Goal: Transaction & Acquisition: Book appointment/travel/reservation

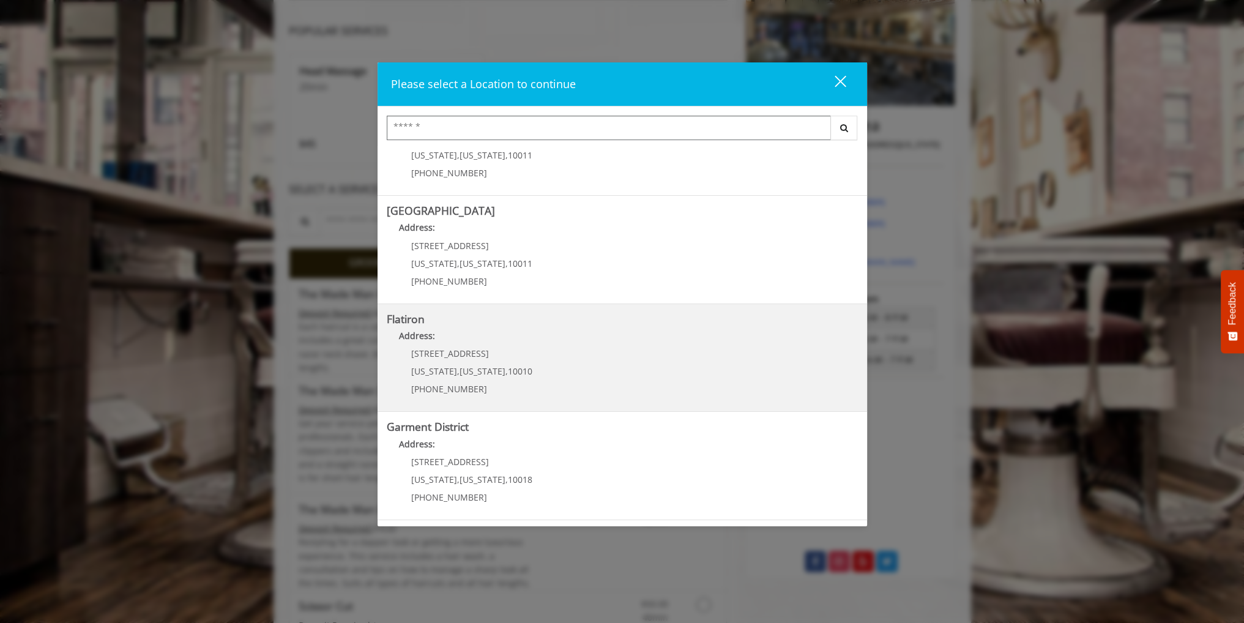
scroll to position [245, 0]
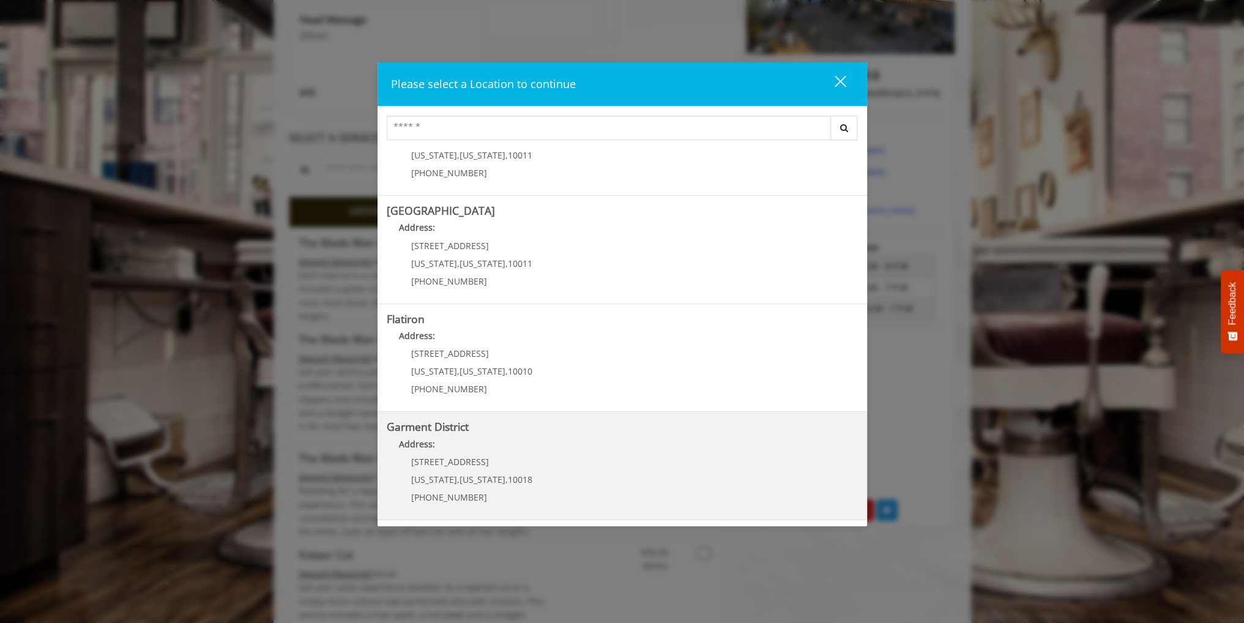
click at [440, 425] on b "Garment District" at bounding box center [428, 426] width 82 height 15
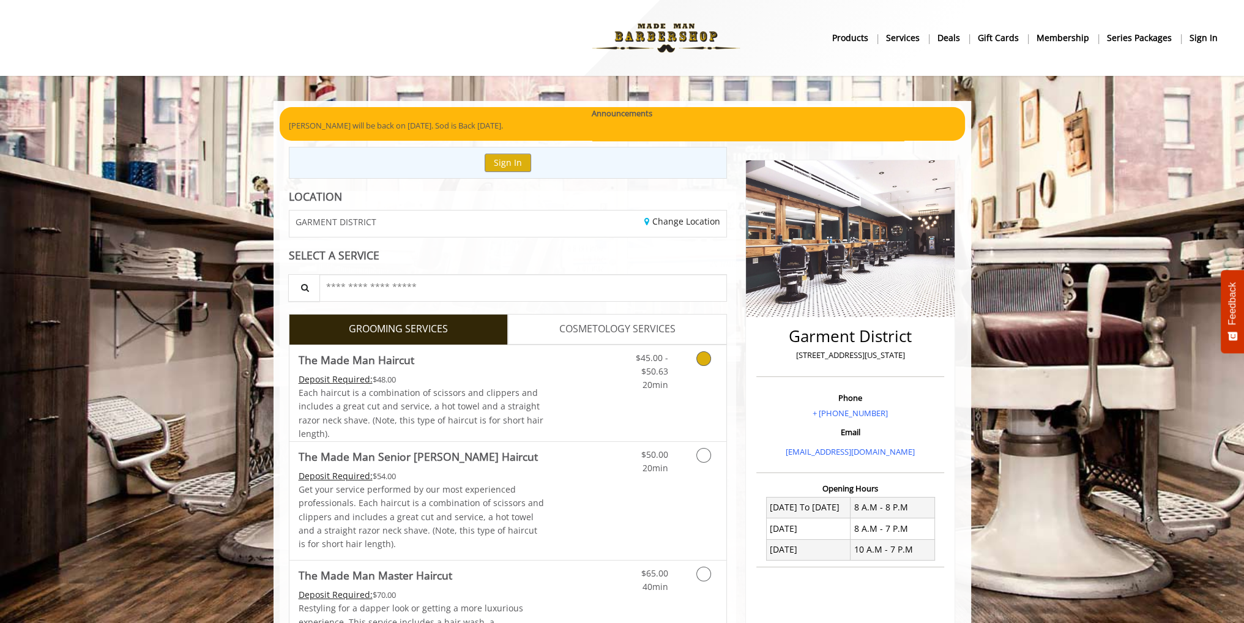
click at [371, 356] on Haircut "The Made Man Haircut" at bounding box center [357, 359] width 116 height 17
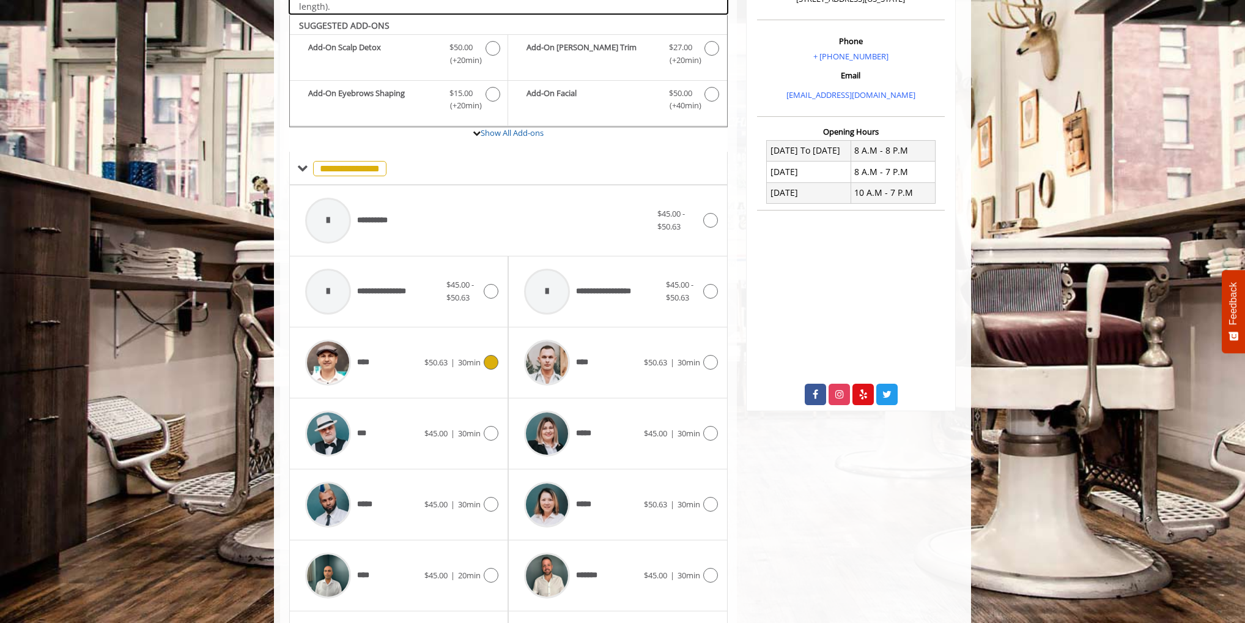
scroll to position [369, 0]
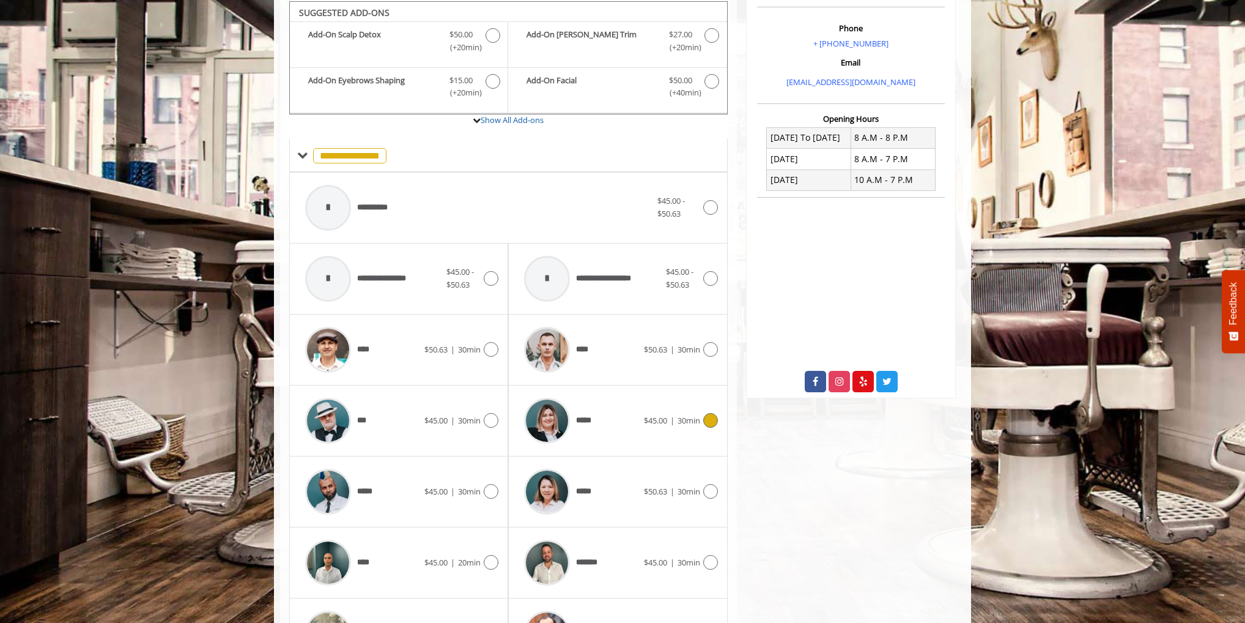
click at [659, 404] on div "***** $45.00 | 30min" at bounding box center [617, 421] width 199 height 58
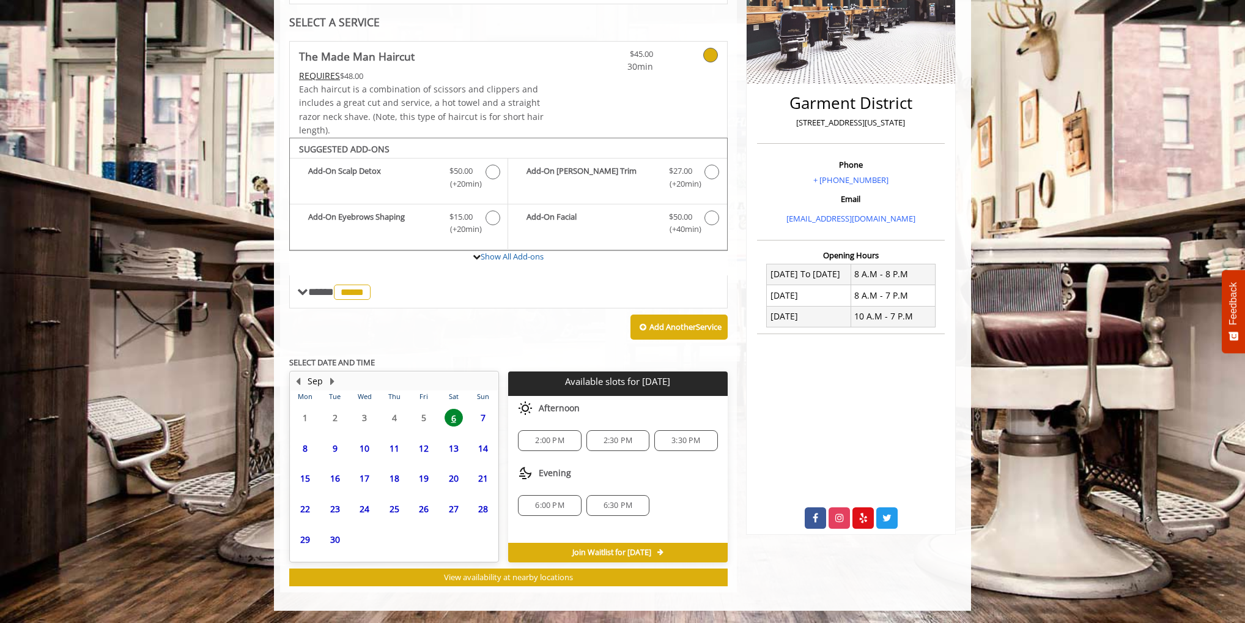
scroll to position [231, 0]
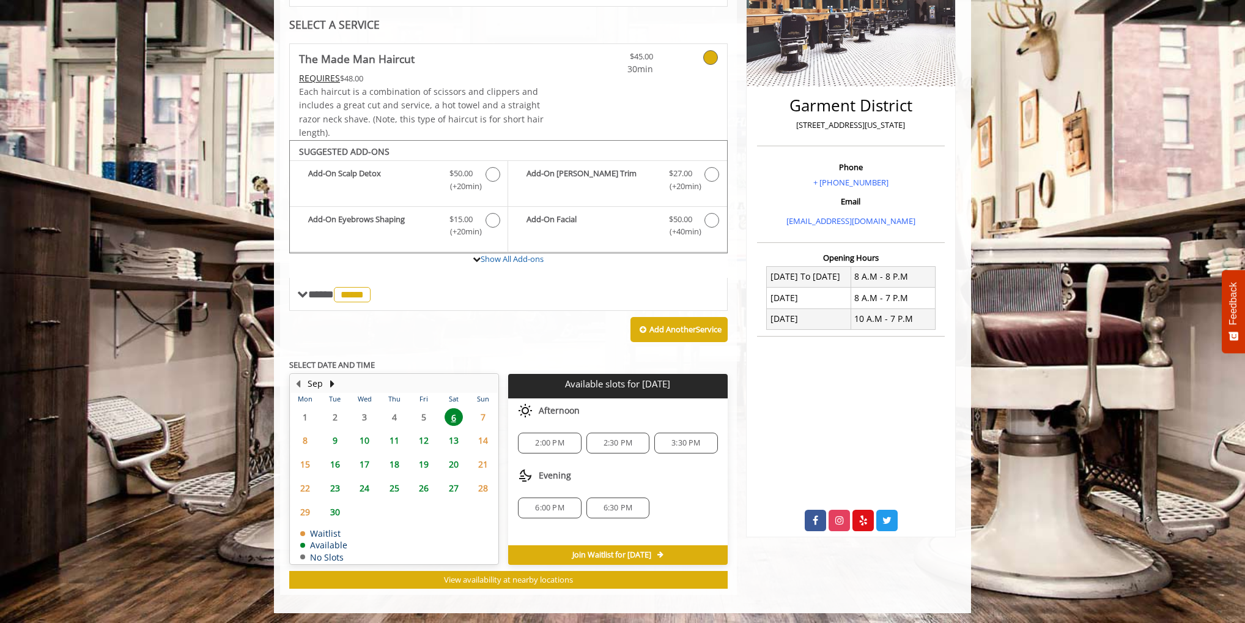
click at [568, 506] on span "6:00 PM" at bounding box center [550, 508] width 52 height 10
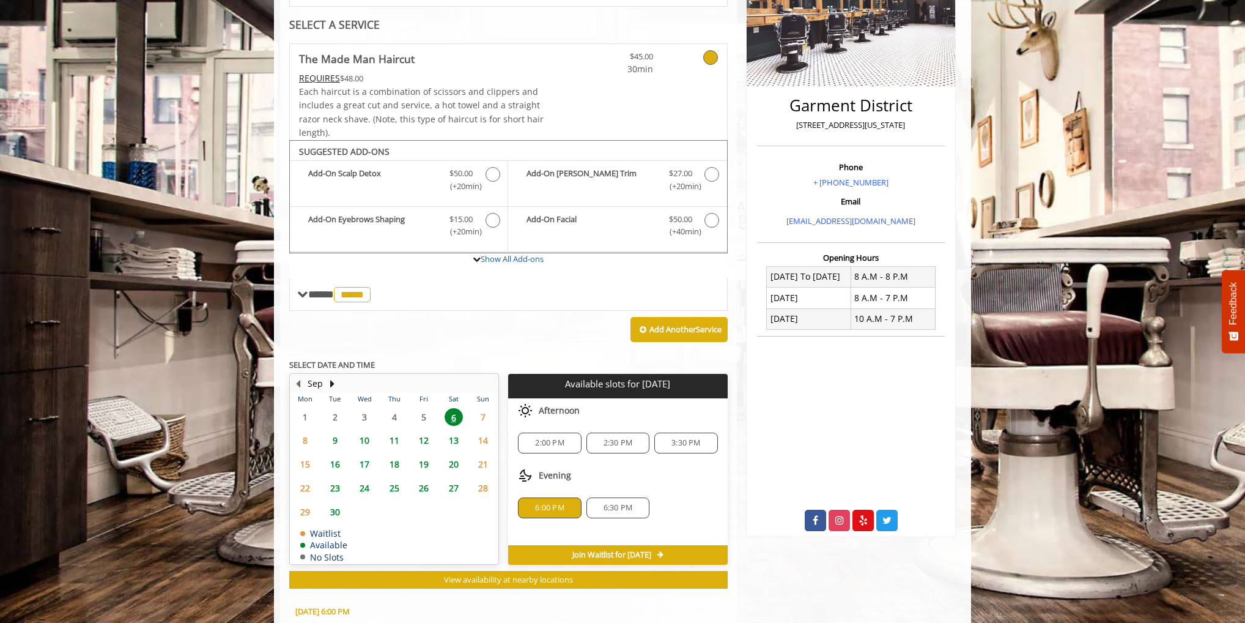
scroll to position [451, 0]
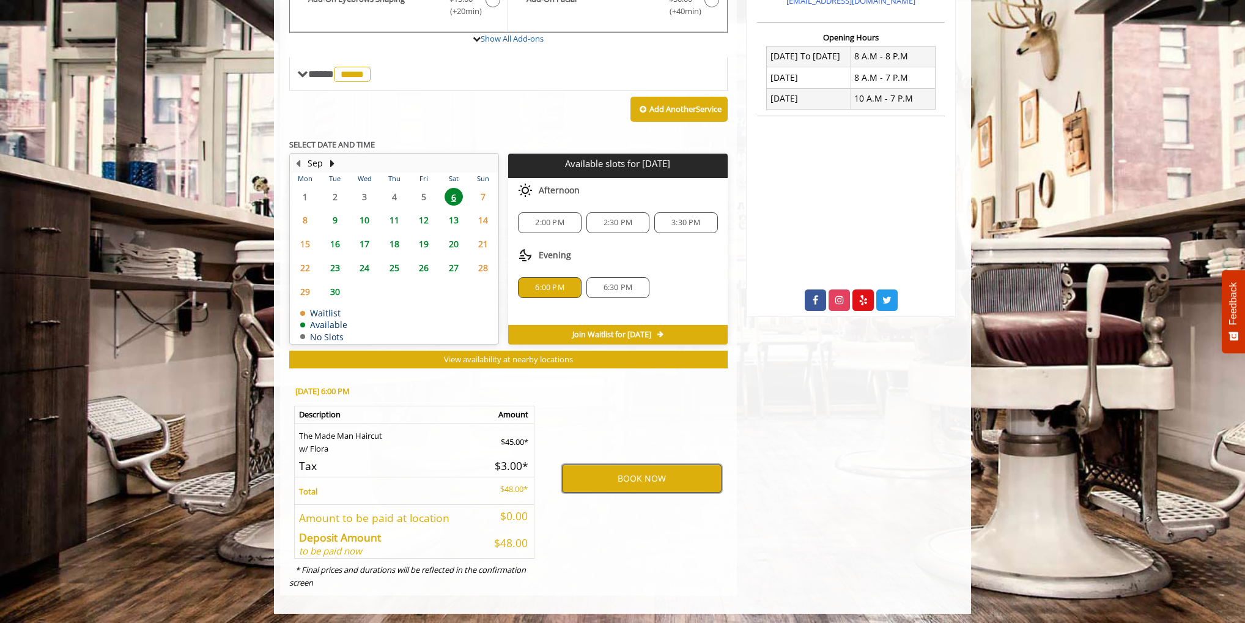
click at [605, 483] on button "BOOK NOW" at bounding box center [642, 478] width 160 height 28
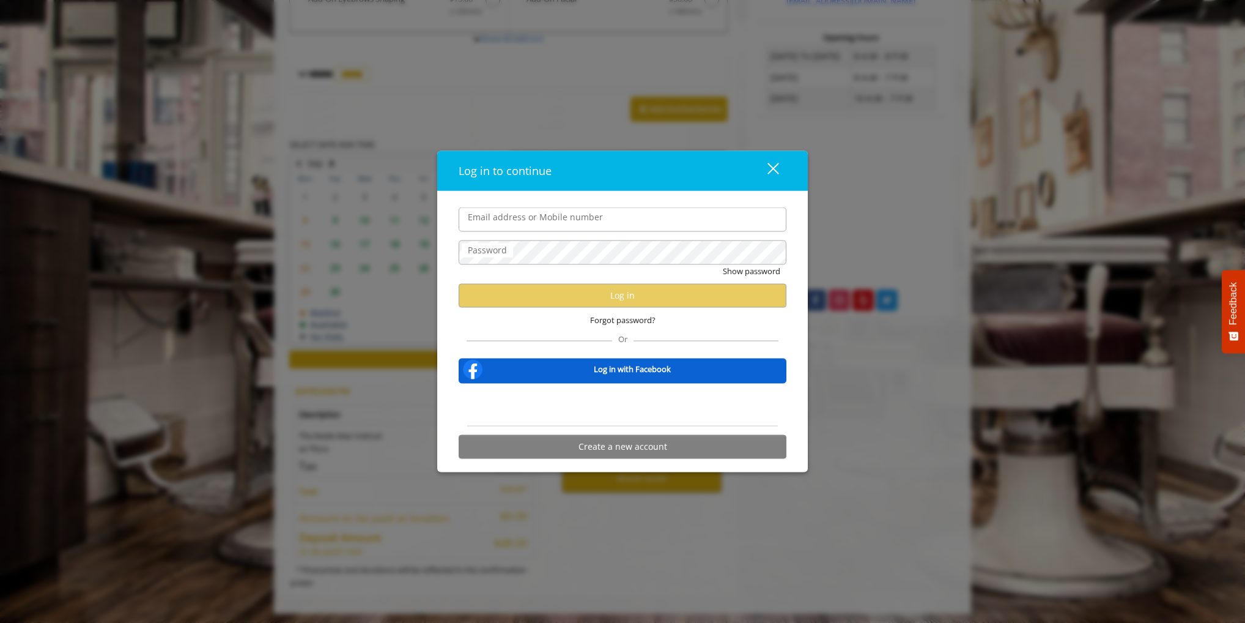
click at [620, 221] on input "Email address or Mobile number" at bounding box center [623, 219] width 328 height 24
type input "**********"
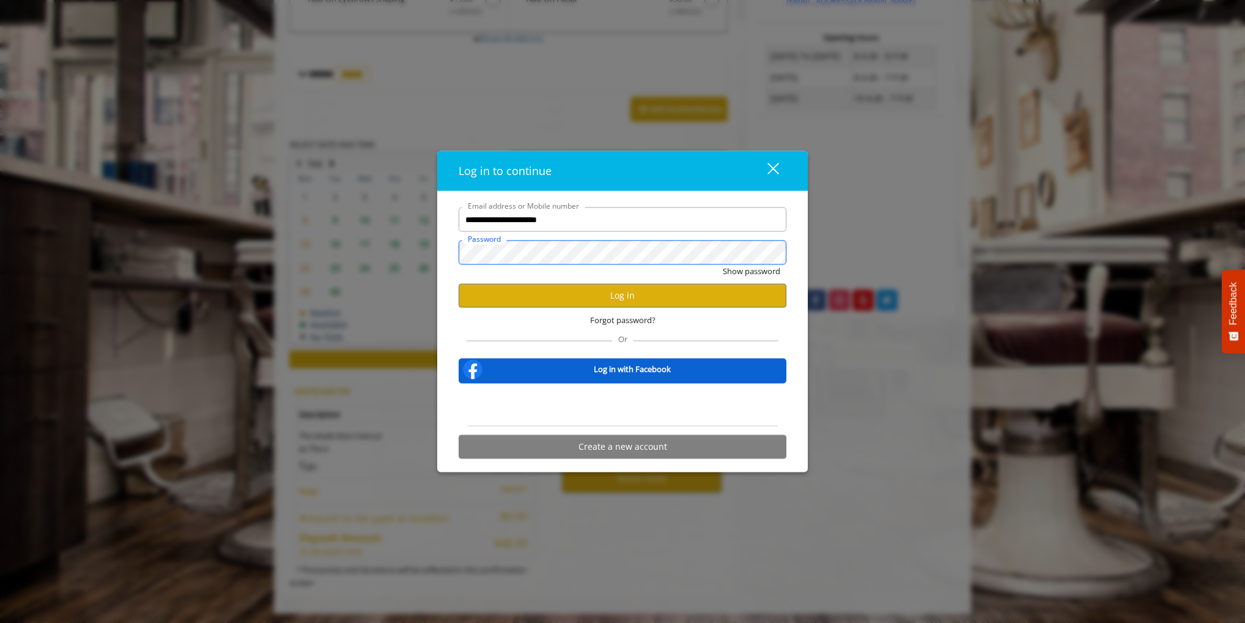
click at [723, 265] on button "Show password" at bounding box center [752, 271] width 58 height 13
click at [619, 287] on button "Log in" at bounding box center [623, 295] width 328 height 24
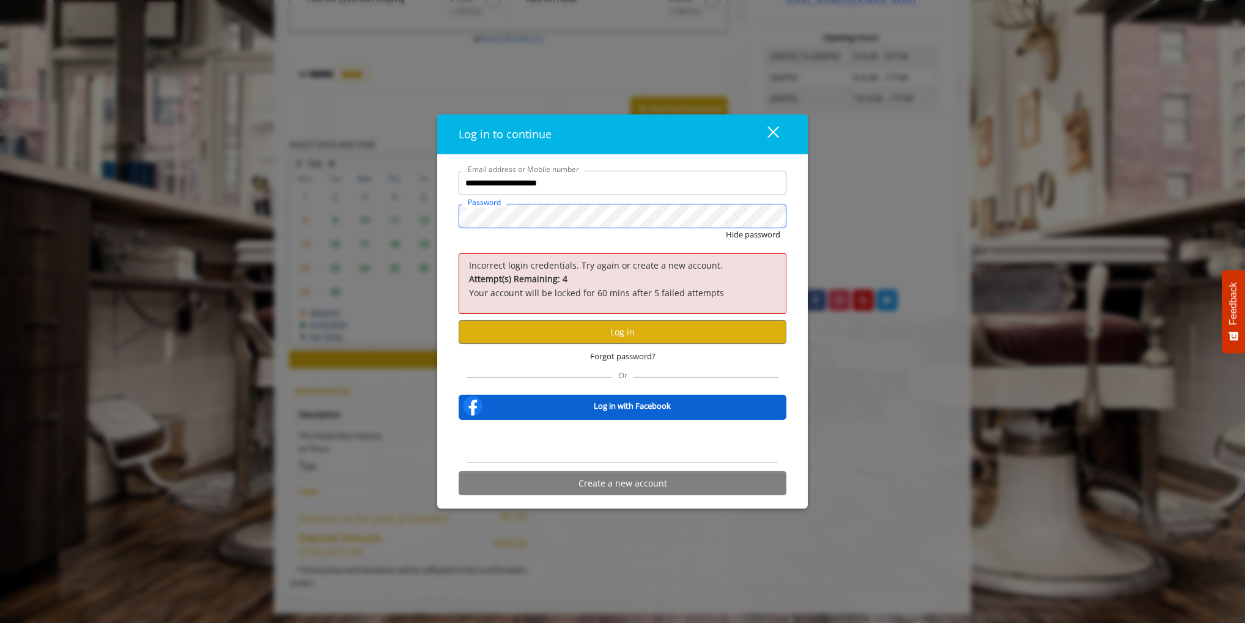
click at [726, 228] on button "Hide password" at bounding box center [753, 234] width 54 height 13
click at [637, 337] on button "Log in" at bounding box center [623, 332] width 328 height 24
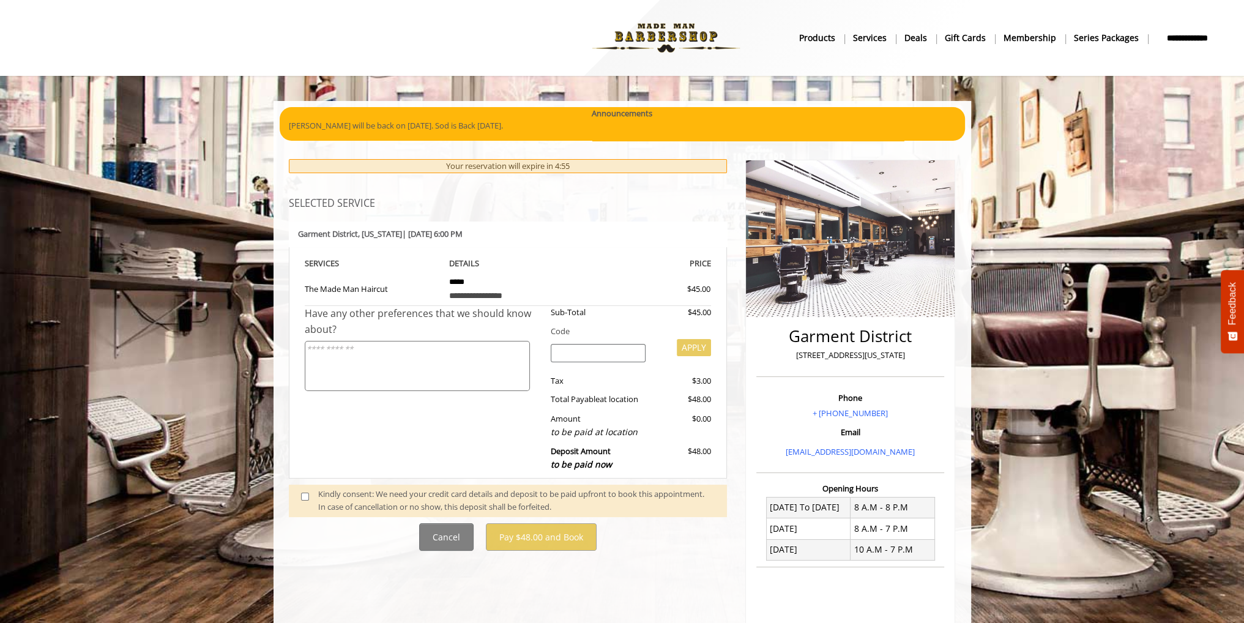
click at [299, 496] on span at bounding box center [310, 501] width 36 height 26
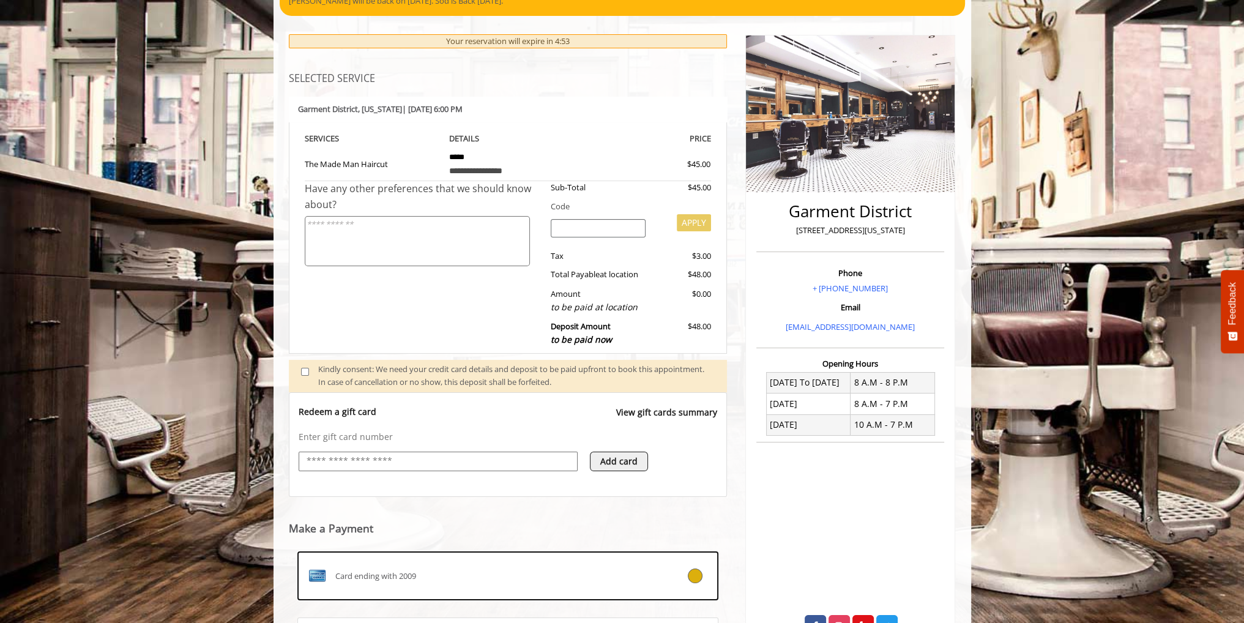
scroll to position [253, 0]
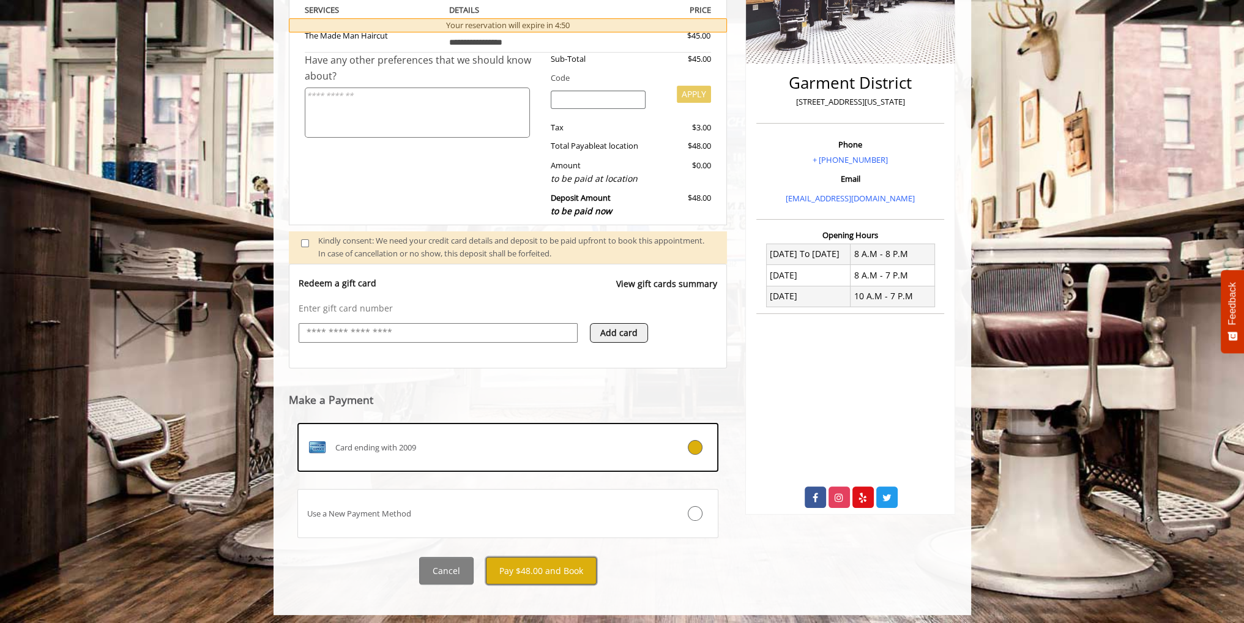
click at [553, 566] on button "Pay $48.00 and Book" at bounding box center [541, 571] width 111 height 28
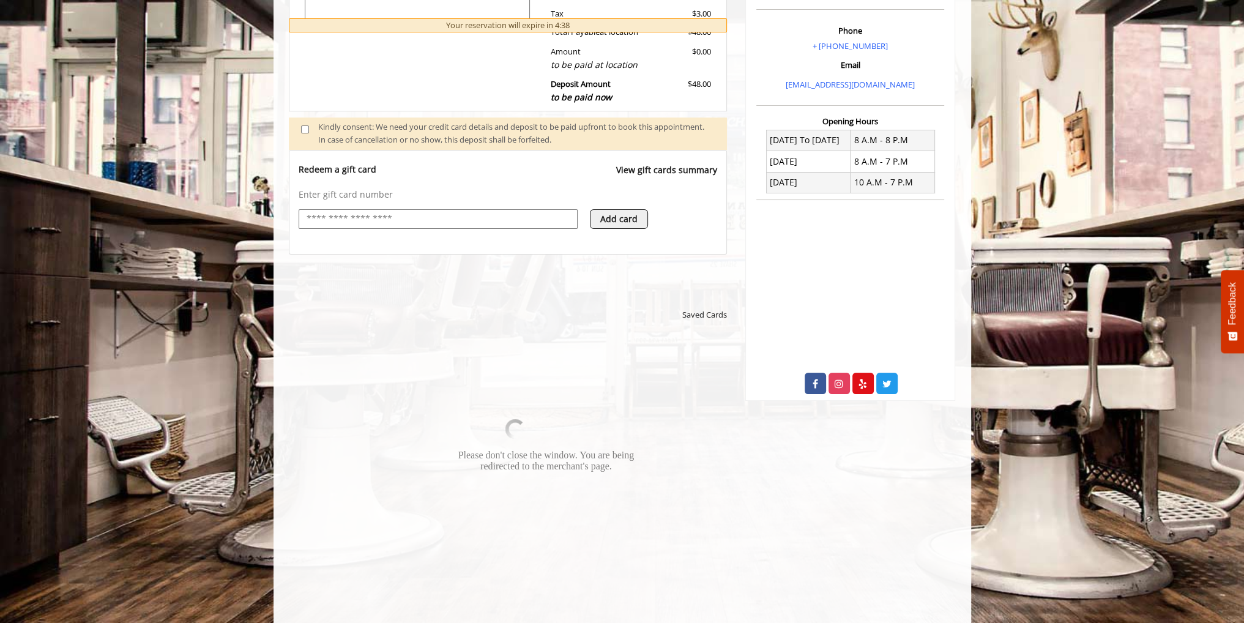
scroll to position [376, 0]
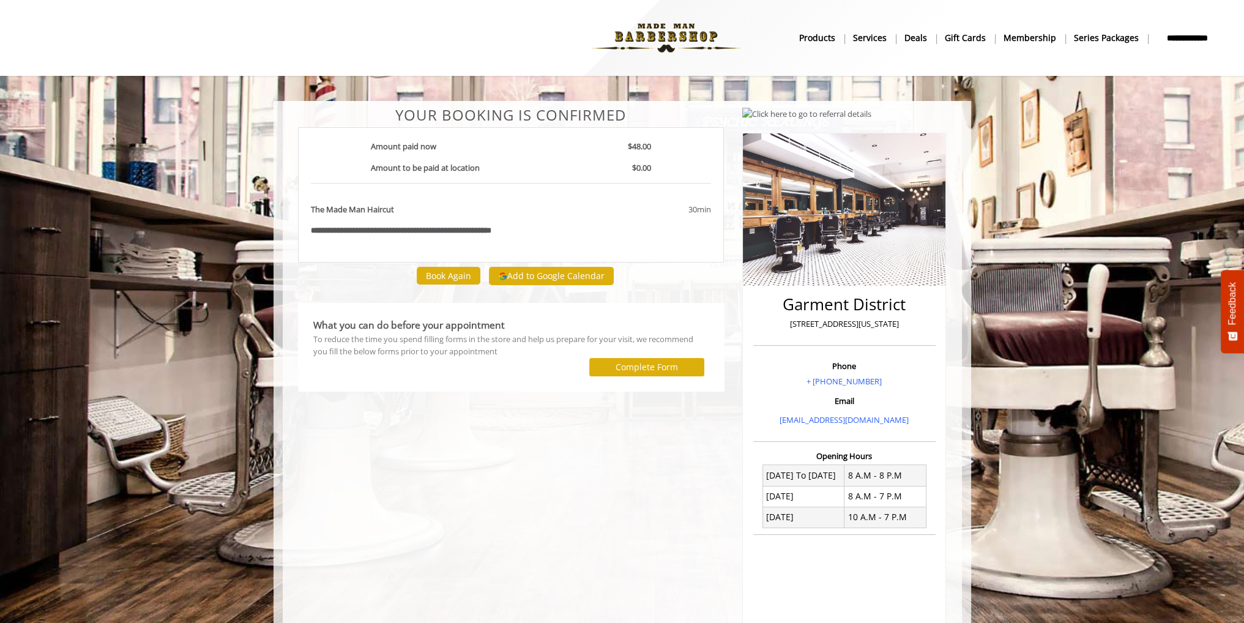
click at [610, 402] on div "**********" at bounding box center [511, 421] width 445 height 628
